Goal: Submit feedback/report problem: Submit feedback/report problem

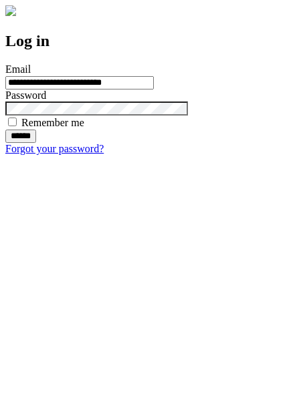
type input "**********"
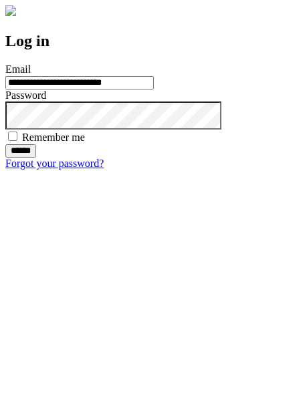
click at [36, 158] on input "******" at bounding box center [20, 150] width 31 height 13
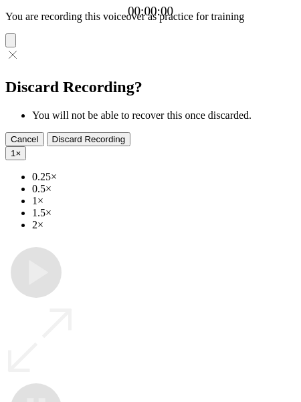
type input "**********"
